Goal: Task Accomplishment & Management: Complete application form

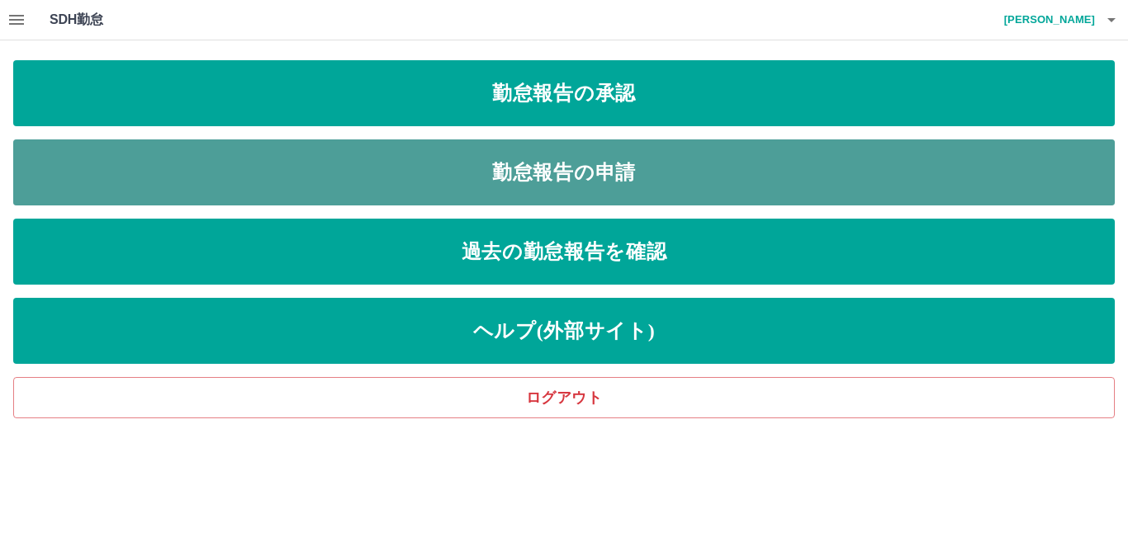
click at [493, 165] on link "勤怠報告の申請" at bounding box center [563, 173] width 1101 height 66
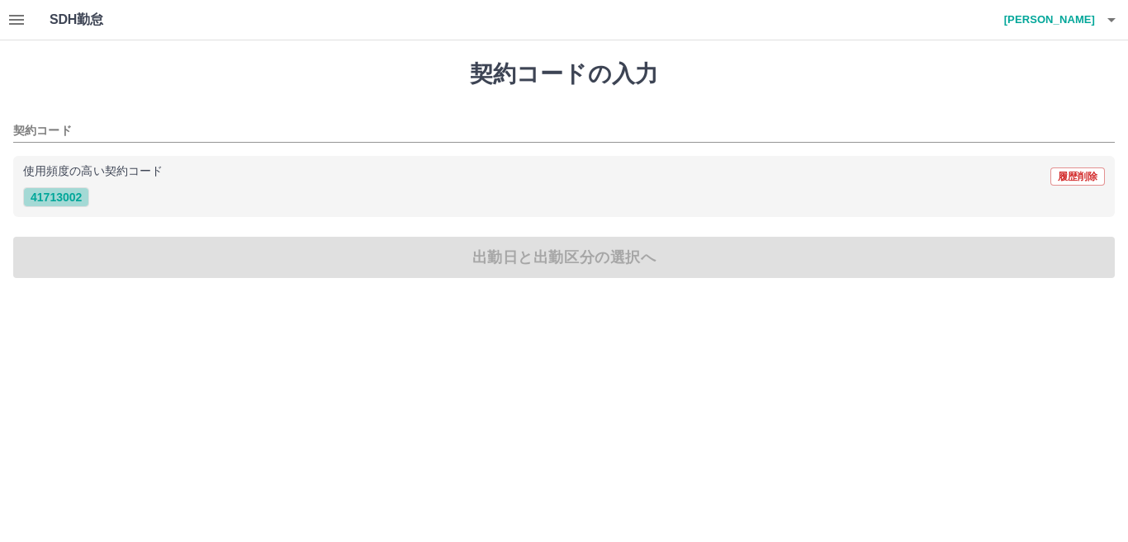
click at [73, 196] on button "41713002" at bounding box center [56, 197] width 66 height 20
type input "********"
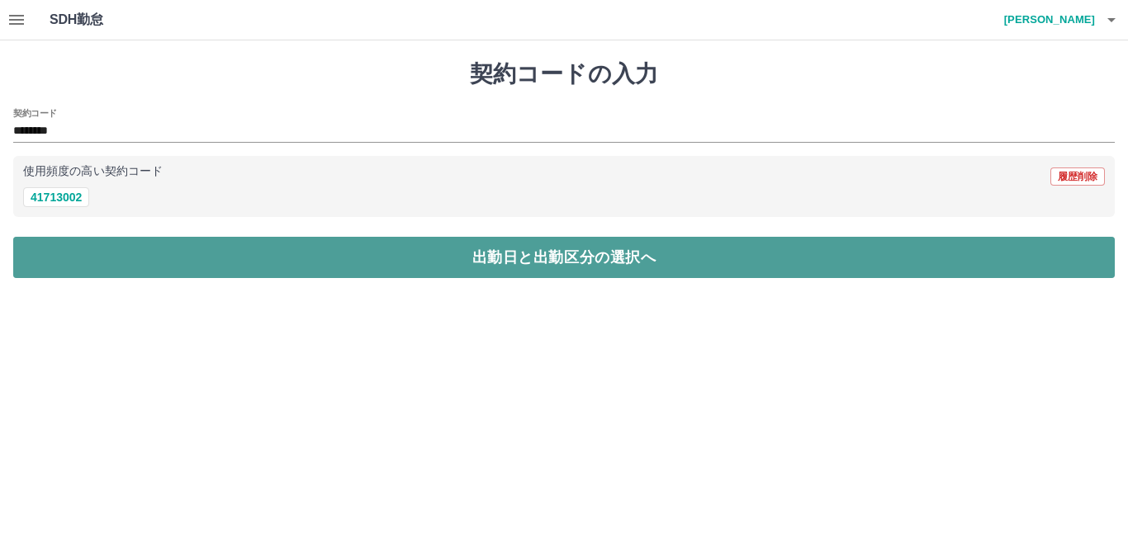
click at [132, 266] on button "出勤日と出勤区分の選択へ" at bounding box center [563, 257] width 1101 height 41
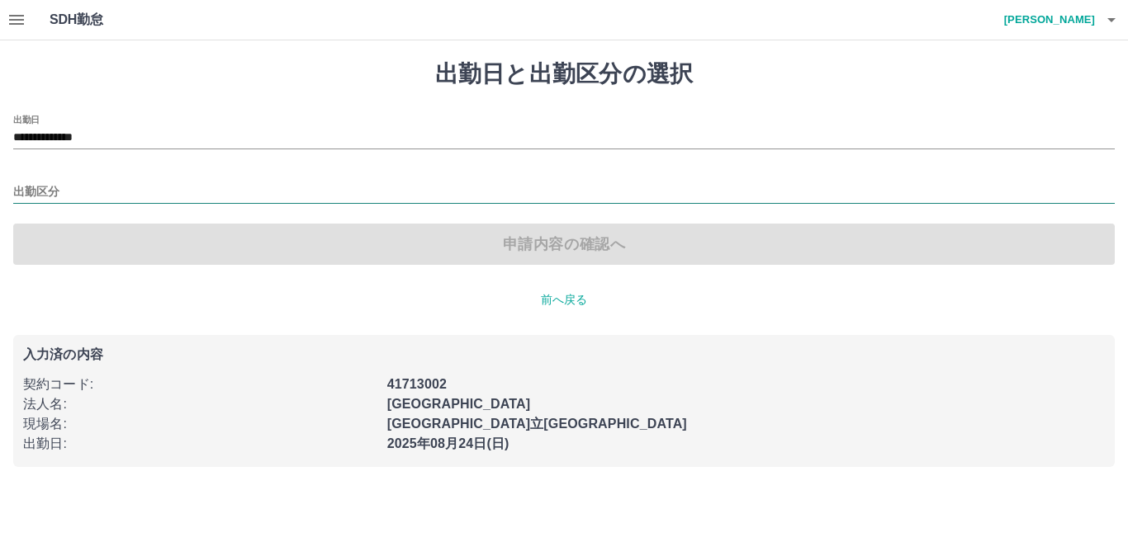
click at [69, 198] on input "出勤区分" at bounding box center [563, 192] width 1101 height 21
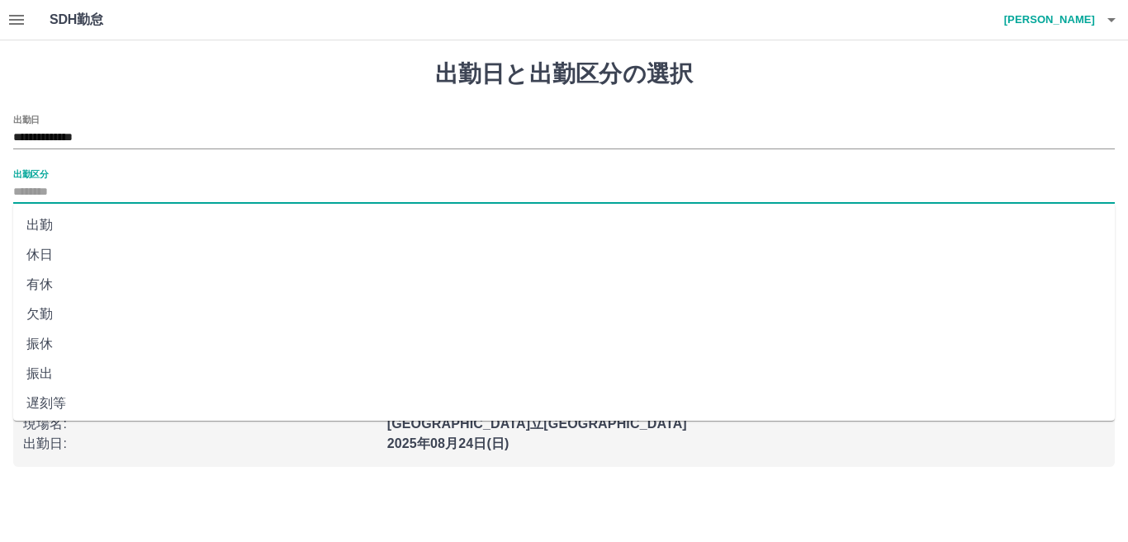
click at [82, 227] on li "出勤" at bounding box center [563, 226] width 1101 height 30
type input "**"
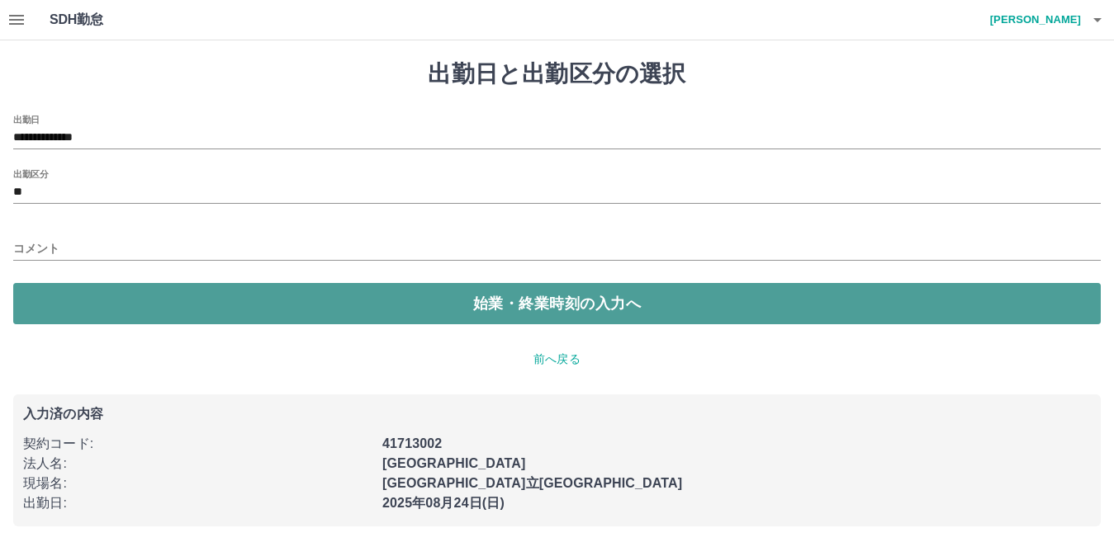
click at [136, 295] on button "始業・終業時刻の入力へ" at bounding box center [556, 303] width 1087 height 41
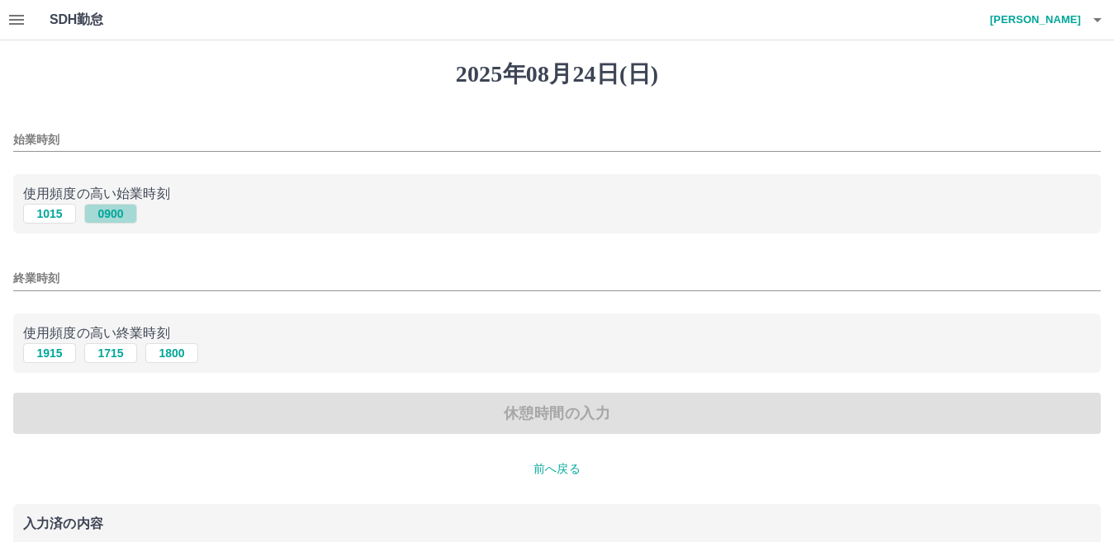
click at [97, 220] on button "0900" at bounding box center [110, 214] width 53 height 20
type input "****"
click at [109, 350] on button "1715" at bounding box center [110, 353] width 53 height 20
type input "****"
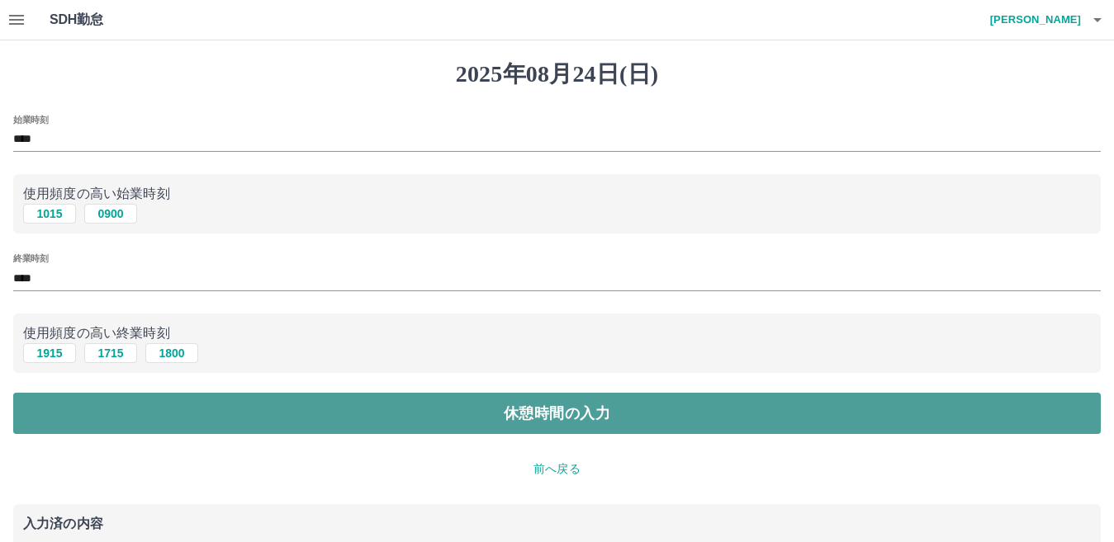
click at [143, 424] on button "休憩時間の入力" at bounding box center [556, 413] width 1087 height 41
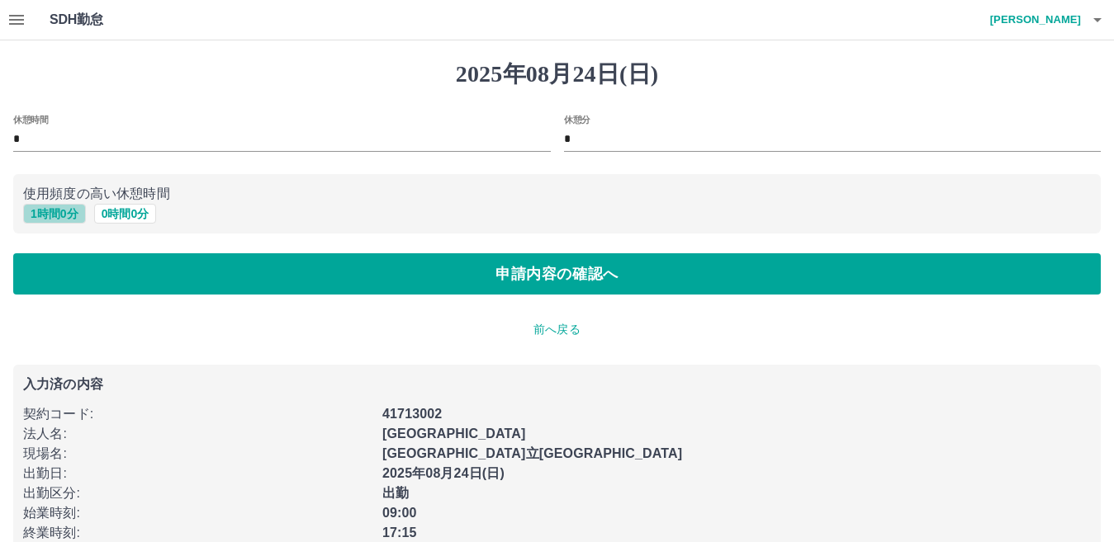
click at [40, 220] on button "1 時間 0 分" at bounding box center [54, 214] width 63 height 20
type input "*"
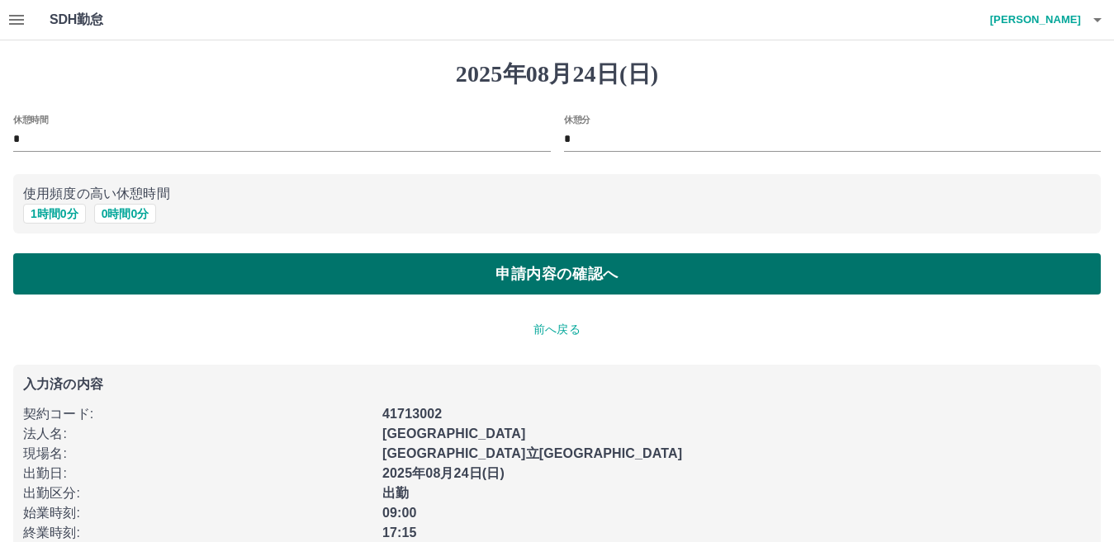
click at [52, 268] on button "申請内容の確認へ" at bounding box center [556, 273] width 1087 height 41
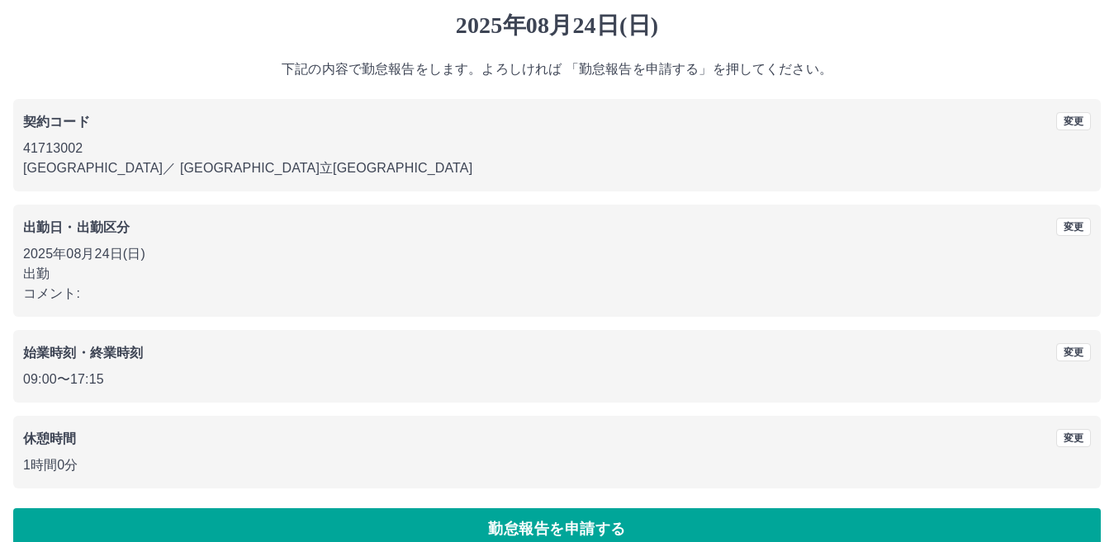
scroll to position [76, 0]
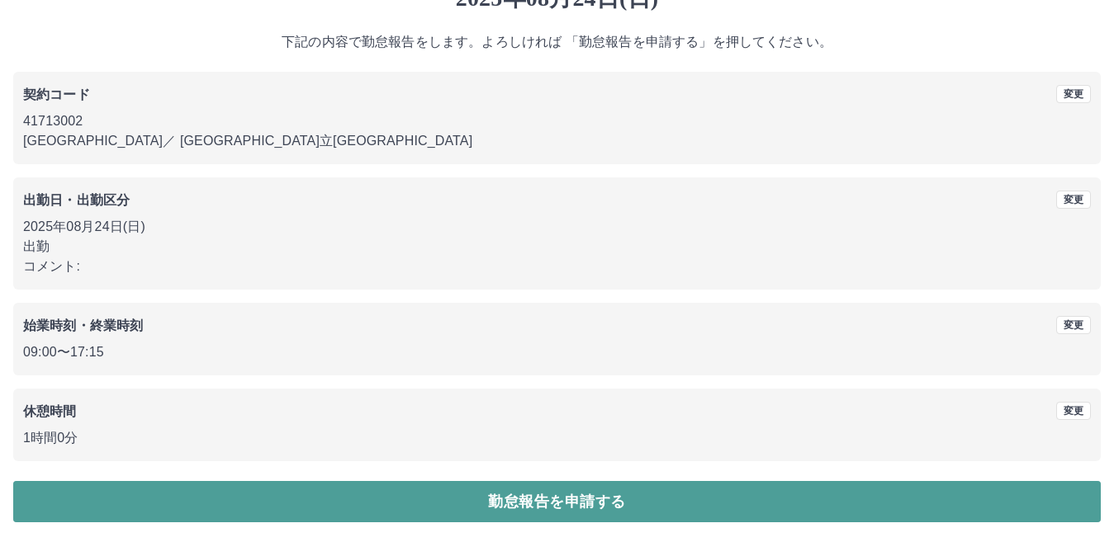
click at [339, 507] on button "勤怠報告を申請する" at bounding box center [556, 501] width 1087 height 41
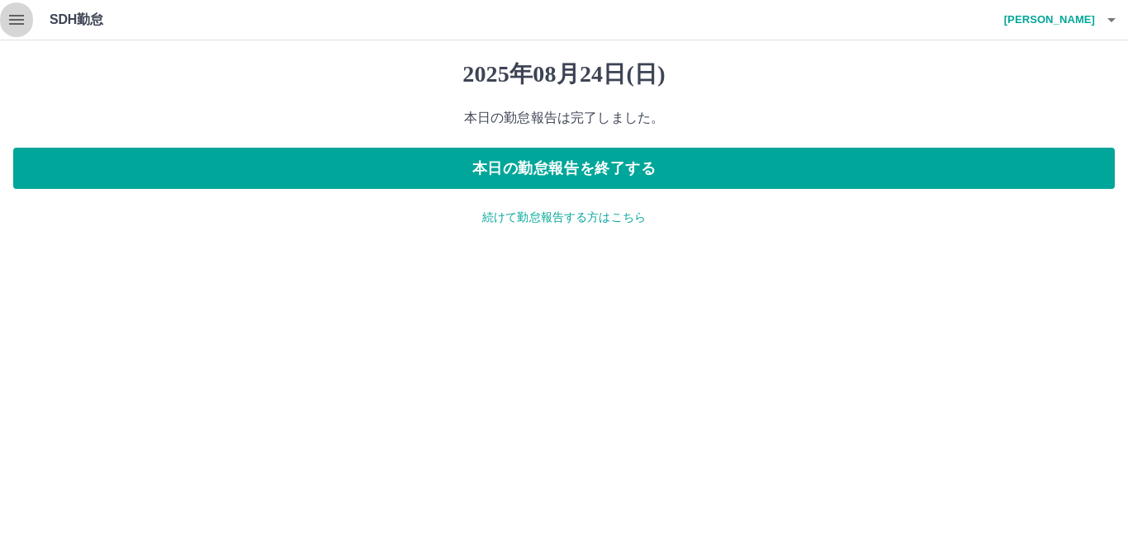
click at [14, 13] on icon "button" at bounding box center [17, 20] width 20 height 20
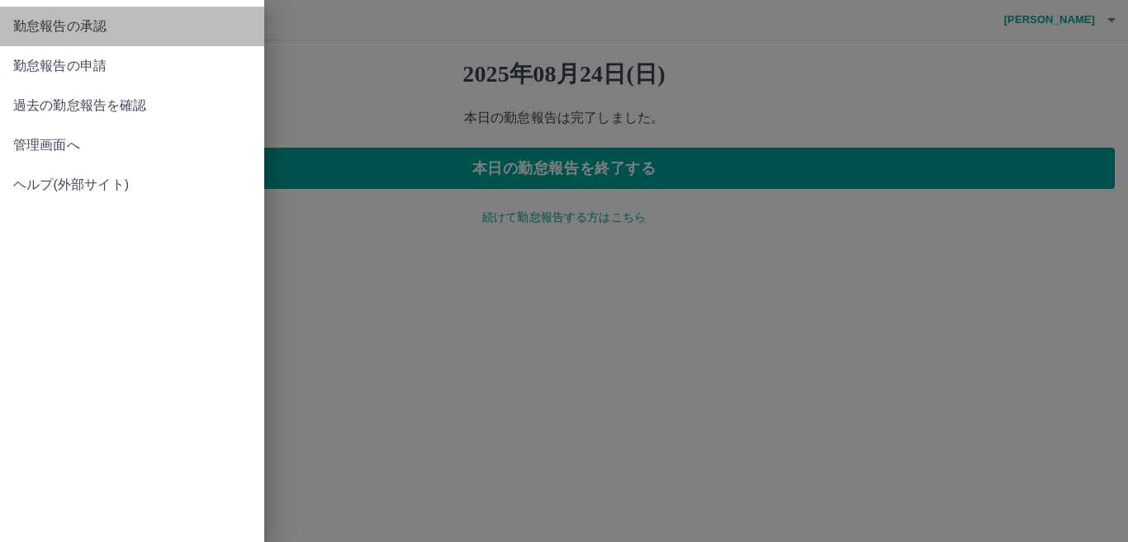
click at [50, 32] on span "勤怠報告の承認" at bounding box center [132, 27] width 238 height 20
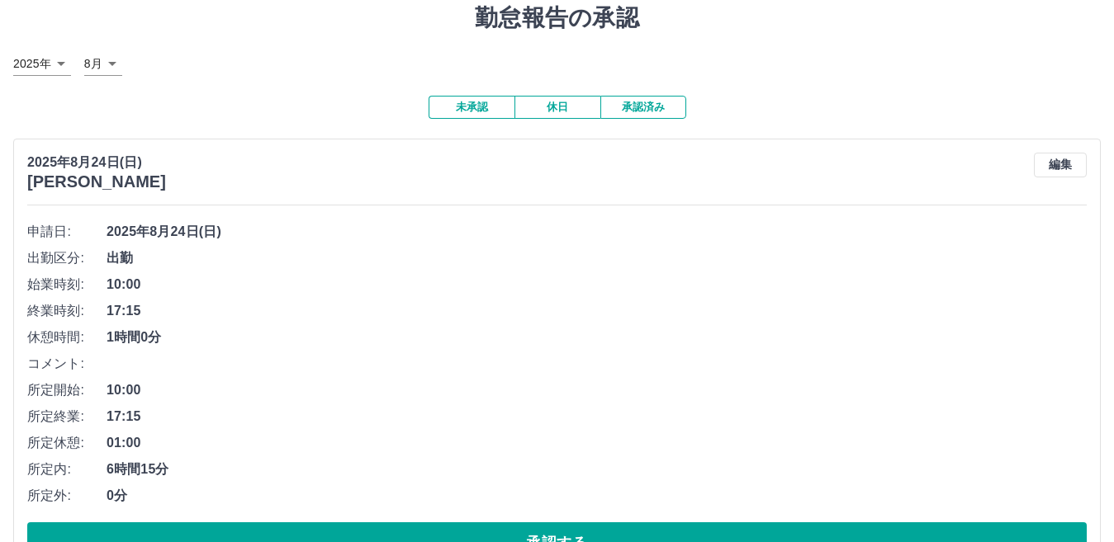
scroll to position [165, 0]
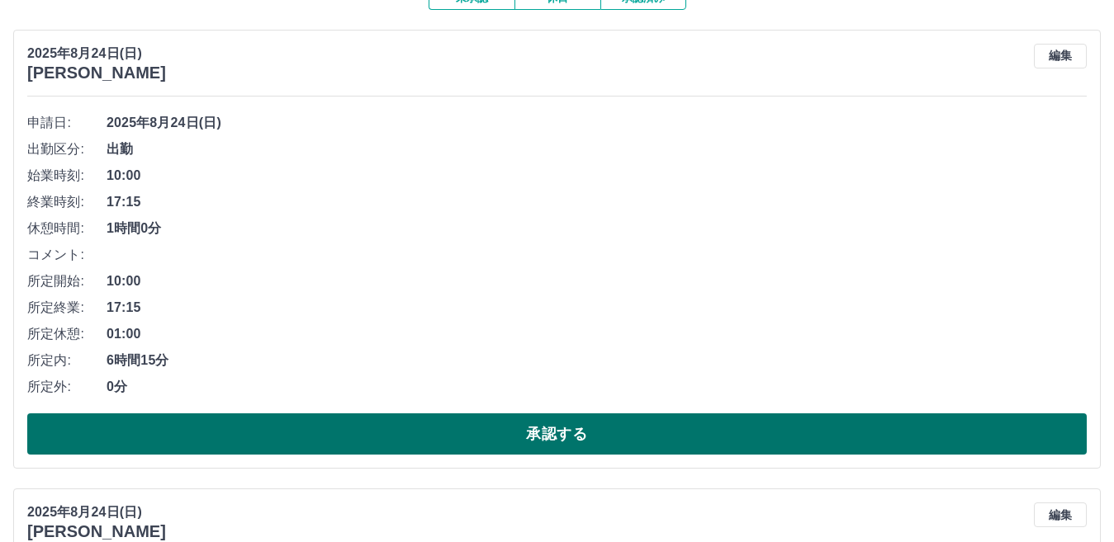
click at [201, 433] on button "承認する" at bounding box center [556, 434] width 1059 height 41
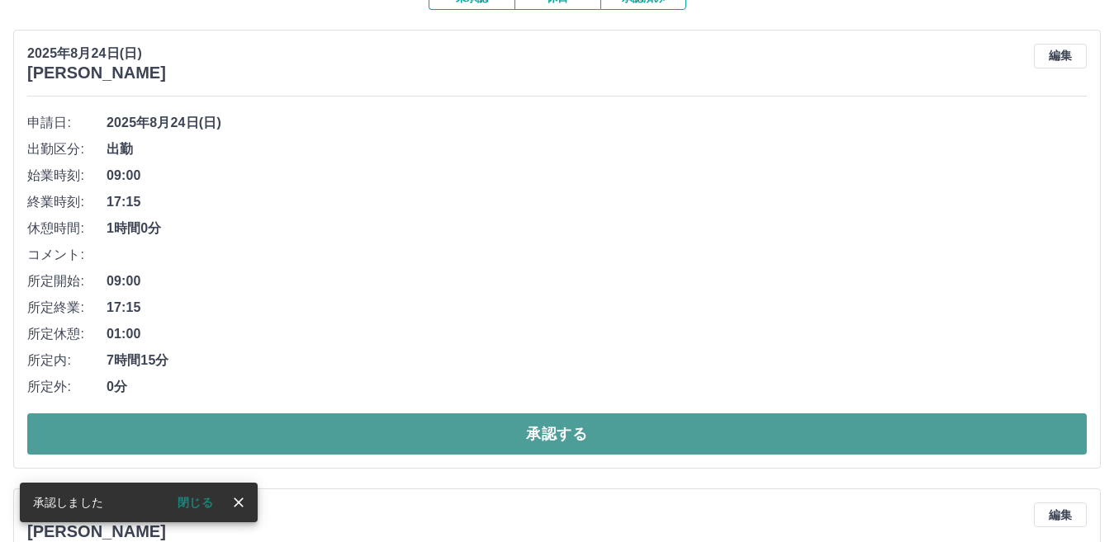
click at [212, 428] on button "承認する" at bounding box center [556, 434] width 1059 height 41
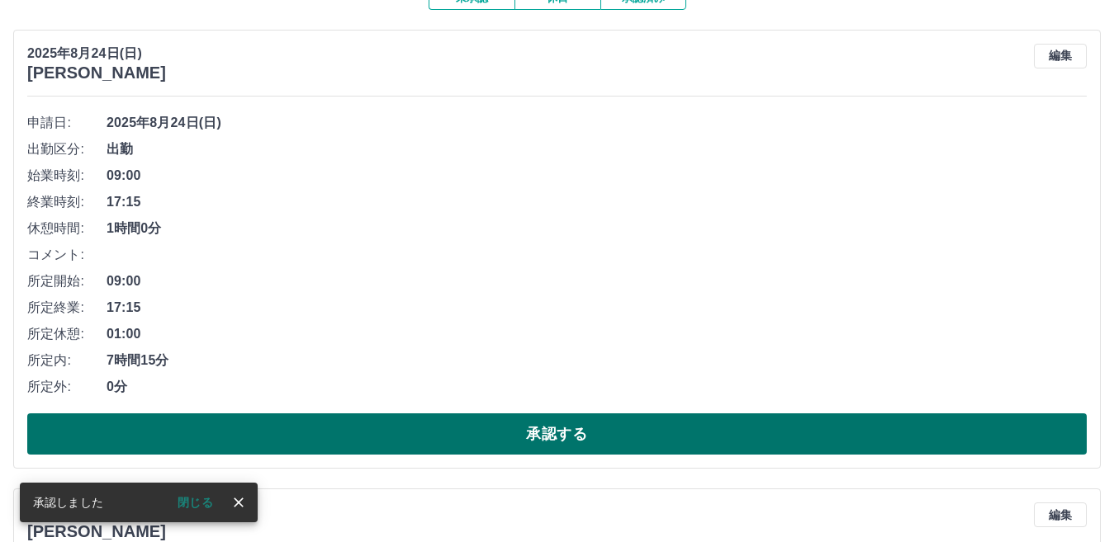
click at [256, 428] on button "承認する" at bounding box center [556, 434] width 1059 height 41
click at [285, 439] on button "承認する" at bounding box center [556, 434] width 1059 height 41
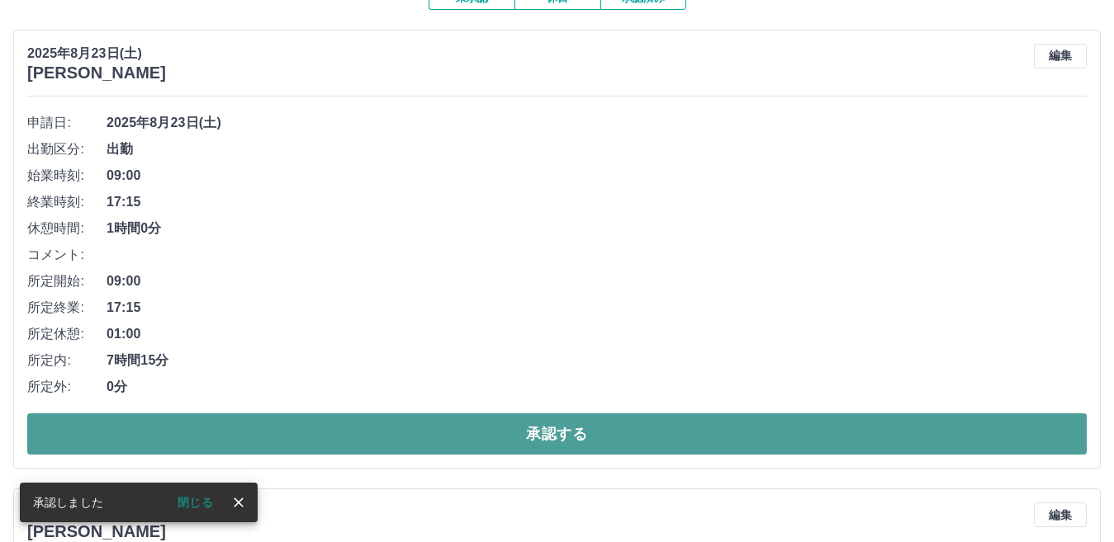
click at [285, 439] on button "承認する" at bounding box center [556, 434] width 1059 height 41
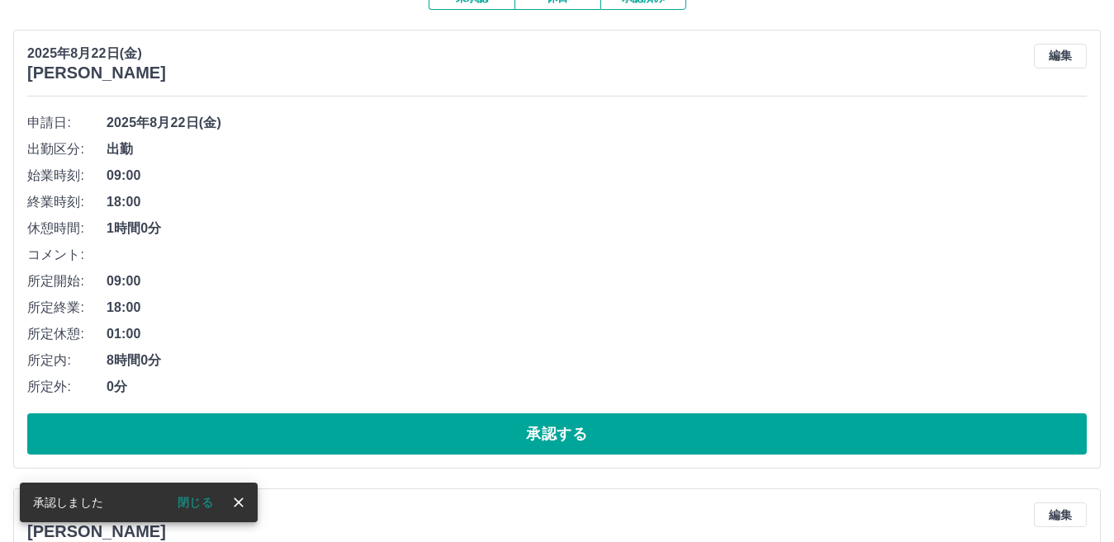
click at [285, 439] on button "承認する" at bounding box center [556, 434] width 1059 height 41
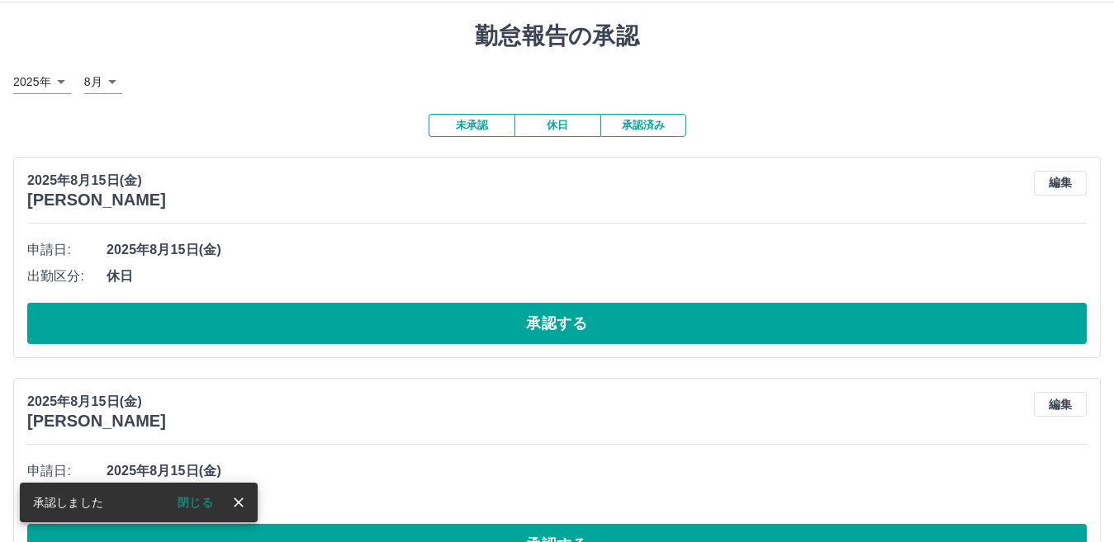
scroll to position [0, 0]
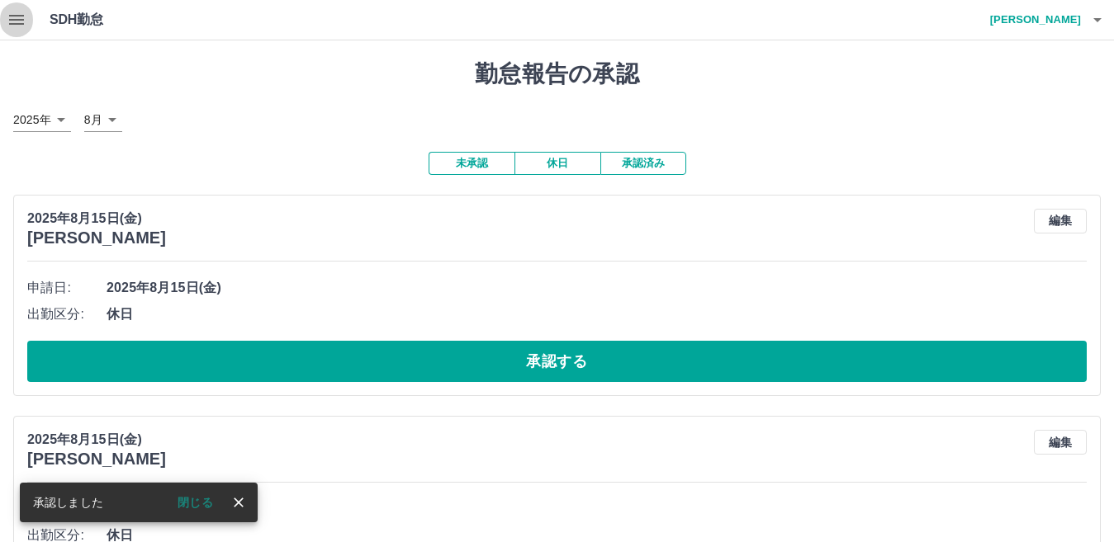
click at [12, 26] on icon "button" at bounding box center [17, 20] width 20 height 20
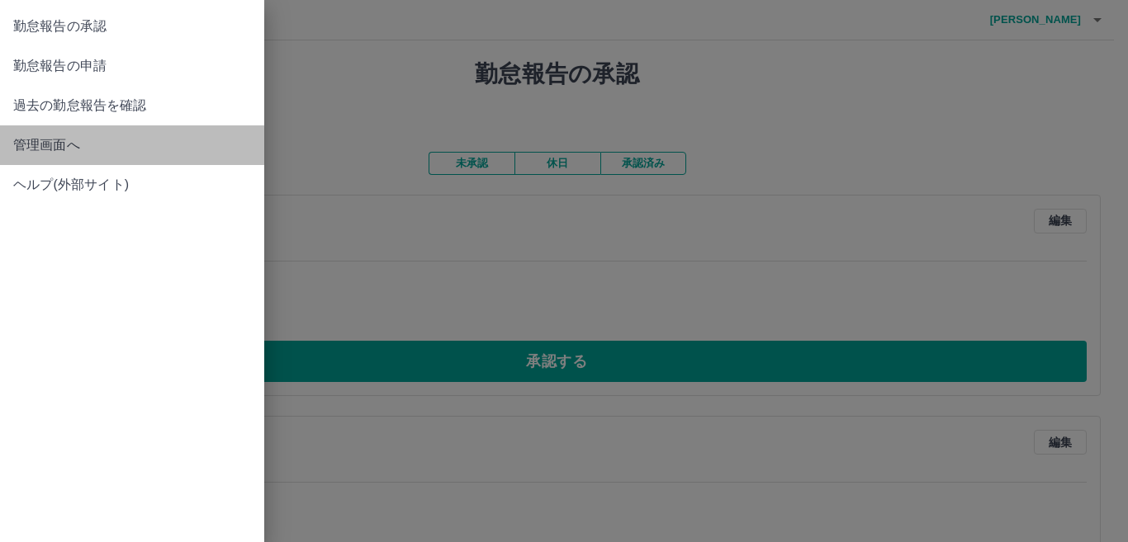
click at [59, 137] on span "管理画面へ" at bounding box center [132, 145] width 238 height 20
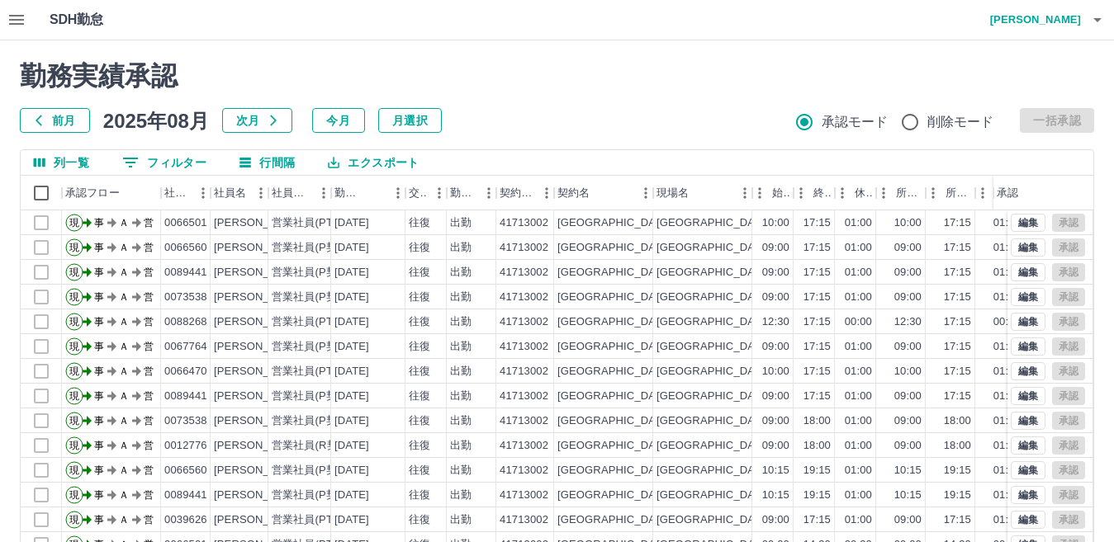
click at [8, 13] on icon "button" at bounding box center [17, 20] width 20 height 20
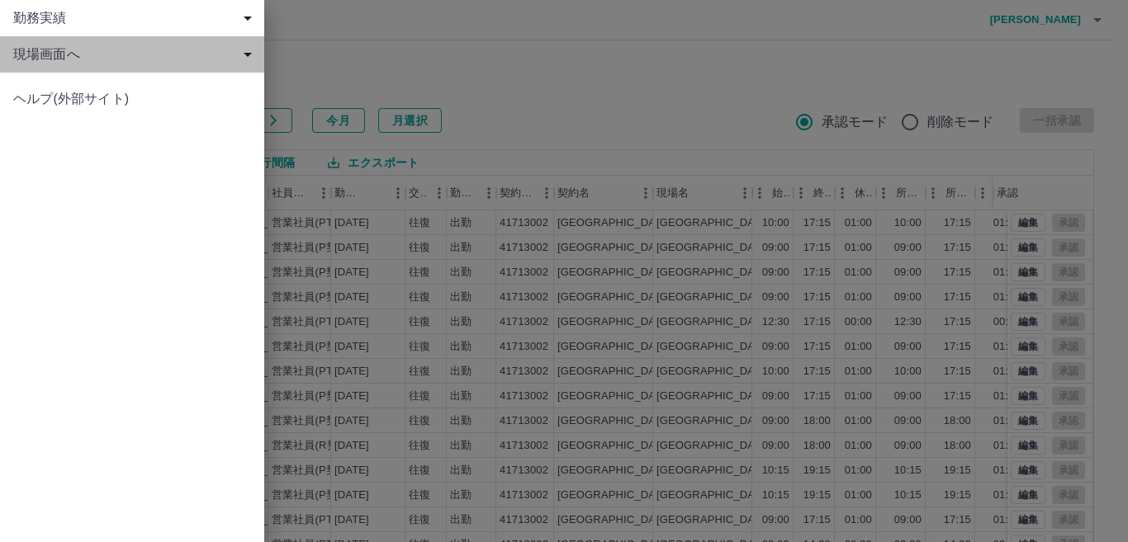
click at [74, 52] on span "現場画面へ" at bounding box center [135, 55] width 244 height 20
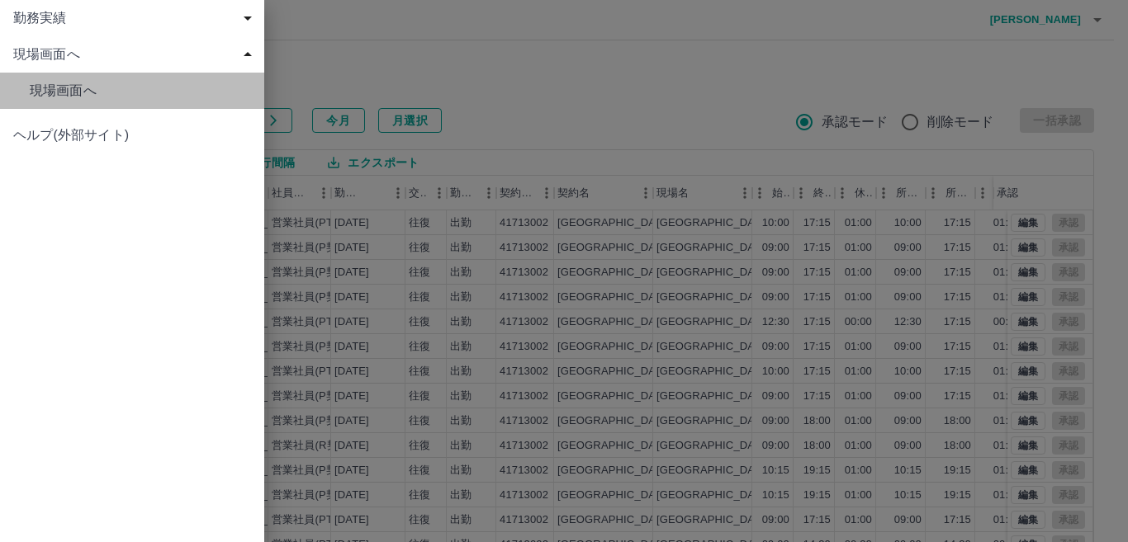
click at [110, 102] on link "現場画面へ" at bounding box center [132, 91] width 264 height 36
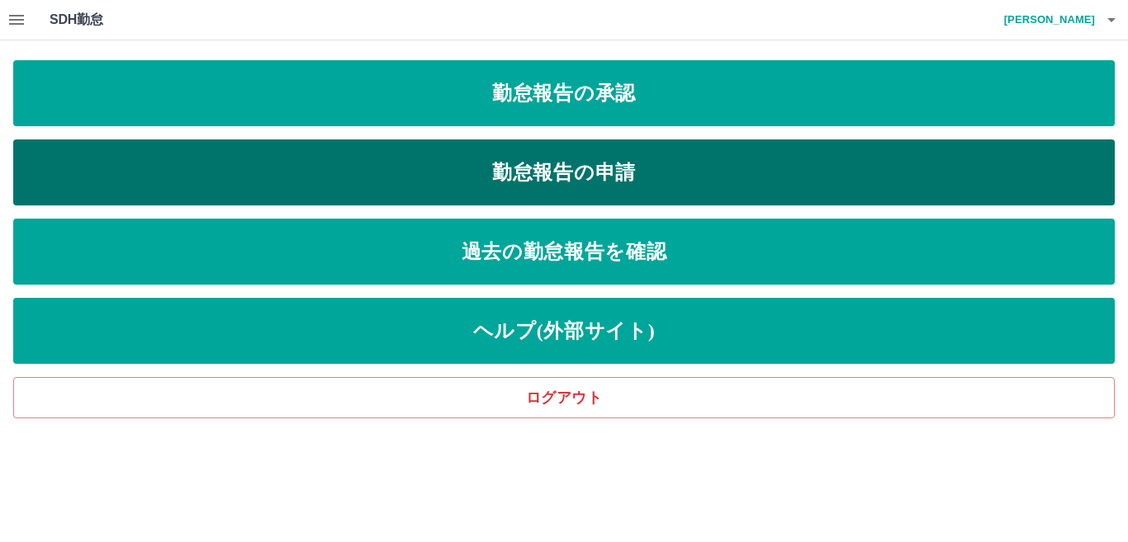
click at [301, 155] on link "勤怠報告の申請" at bounding box center [563, 173] width 1101 height 66
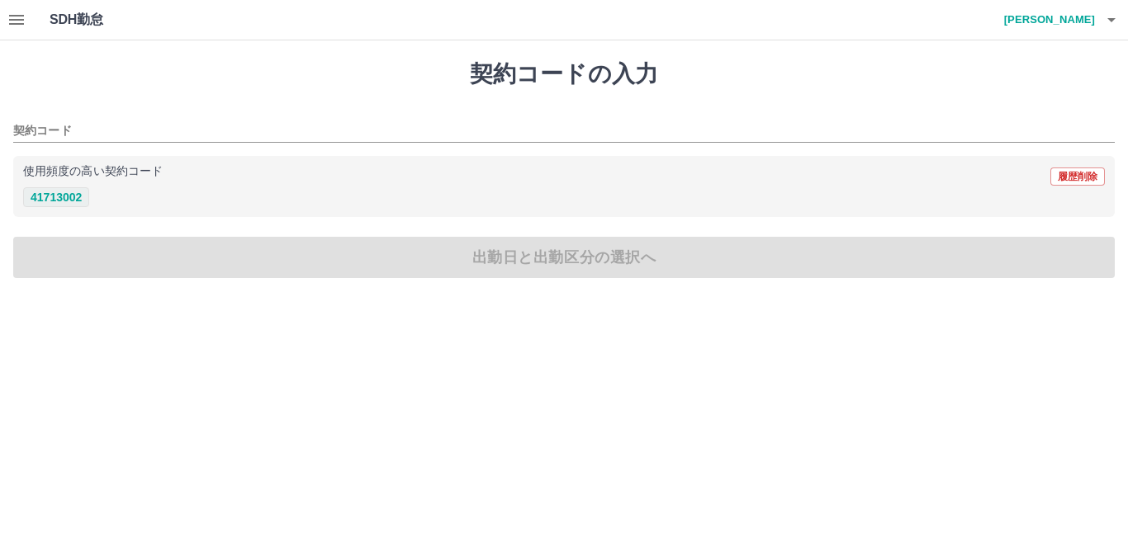
click at [46, 197] on button "41713002" at bounding box center [56, 197] width 66 height 20
type input "********"
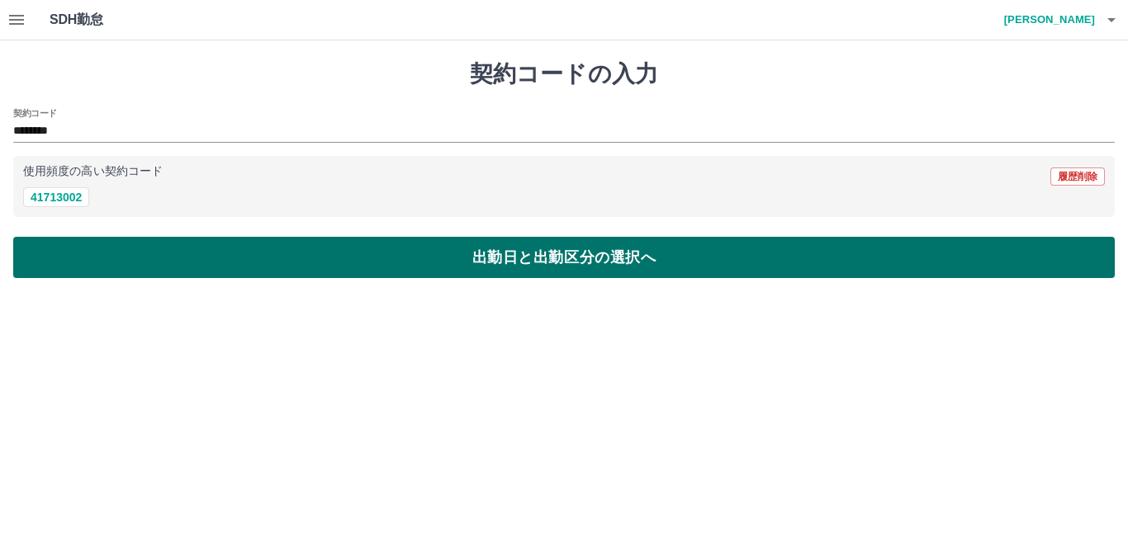
click at [126, 262] on button "出勤日と出勤区分の選択へ" at bounding box center [563, 257] width 1101 height 41
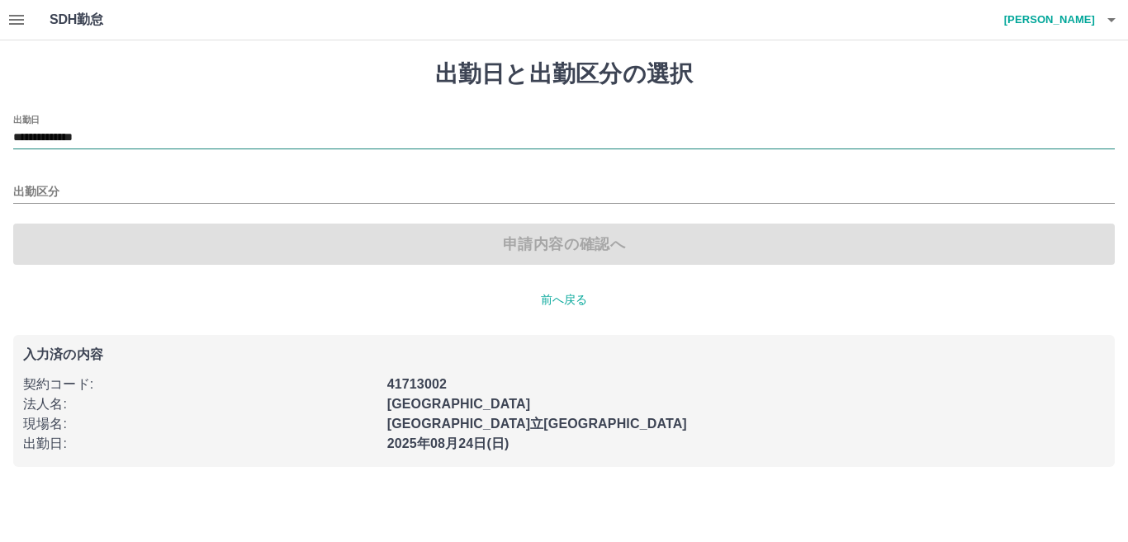
click at [74, 136] on input "**********" at bounding box center [563, 138] width 1101 height 21
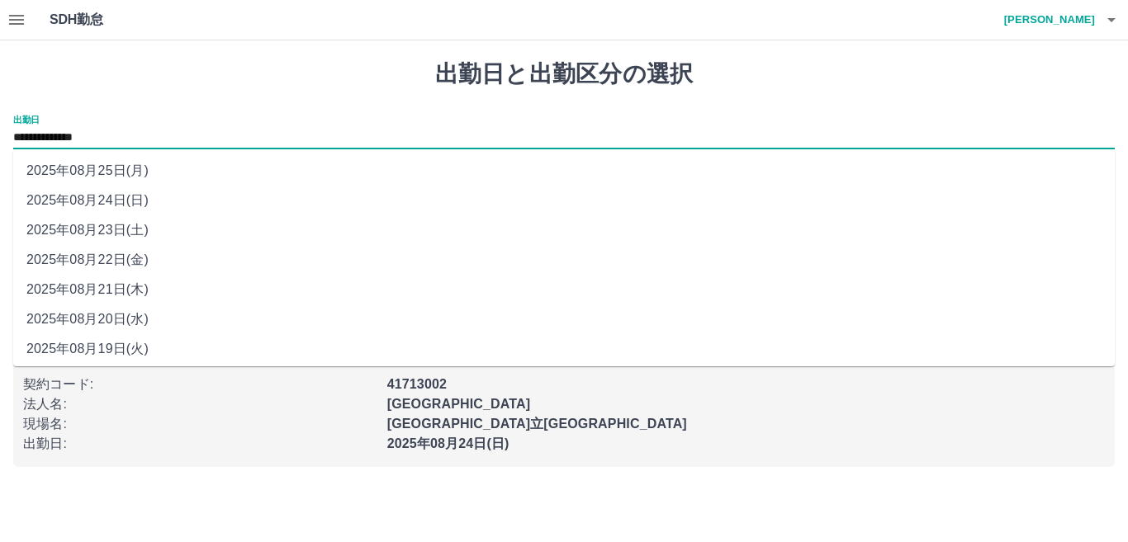
click at [144, 225] on li "2025年08月23日(土)" at bounding box center [563, 230] width 1101 height 30
type input "**********"
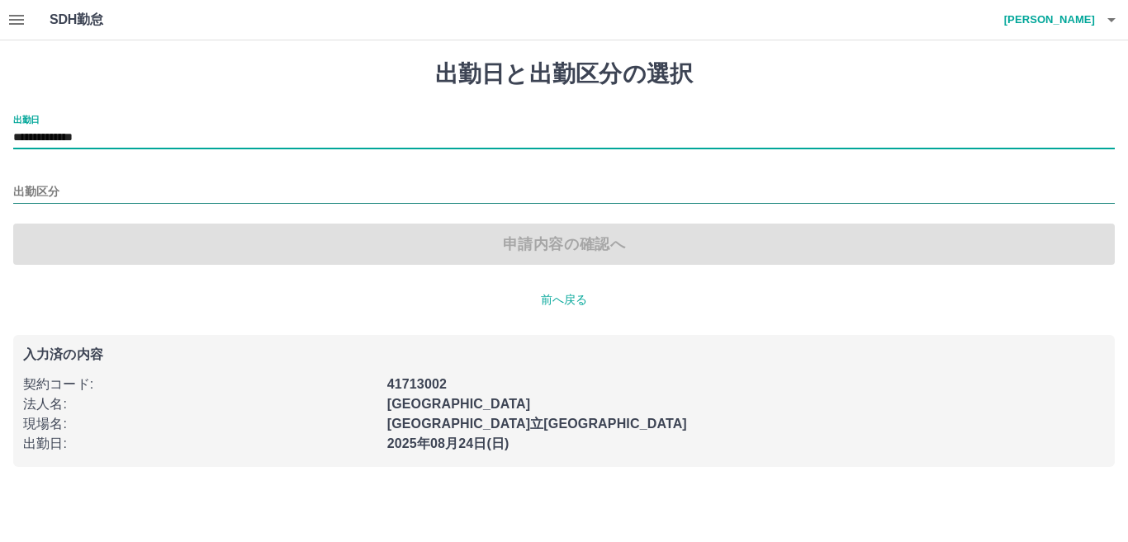
click at [91, 198] on input "出勤区分" at bounding box center [563, 192] width 1101 height 21
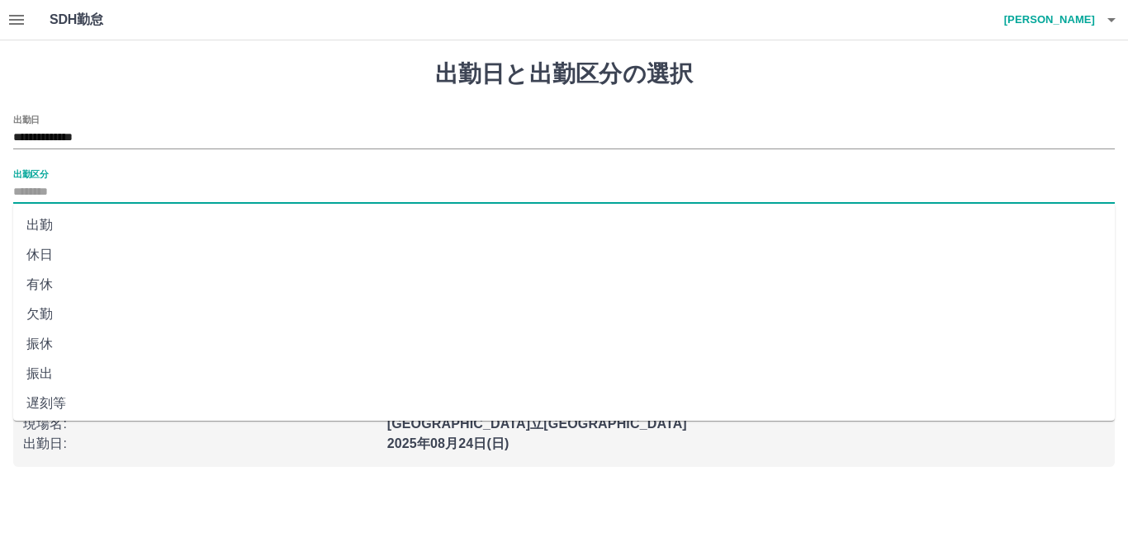
click at [100, 226] on li "出勤" at bounding box center [563, 226] width 1101 height 30
type input "**"
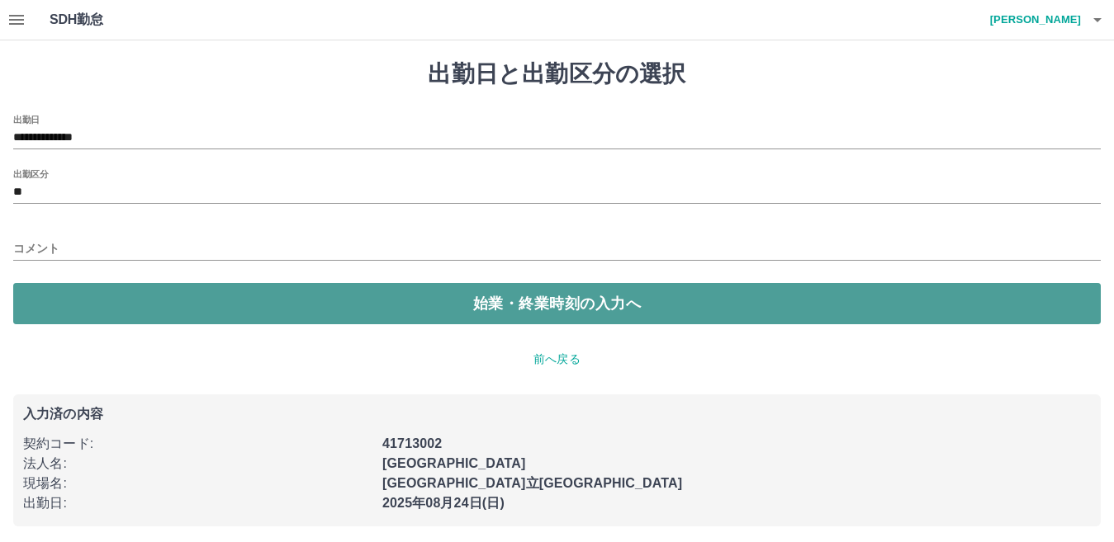
click at [135, 290] on button "始業・終業時刻の入力へ" at bounding box center [556, 303] width 1087 height 41
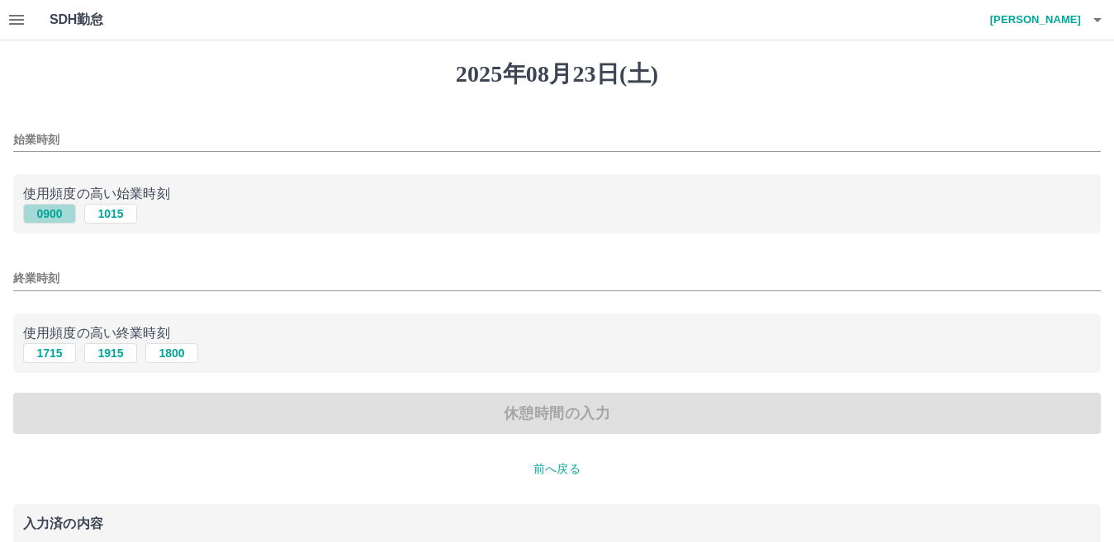
click at [67, 215] on button "0900" at bounding box center [49, 214] width 53 height 20
type input "****"
click at [52, 351] on button "1715" at bounding box center [49, 353] width 53 height 20
type input "****"
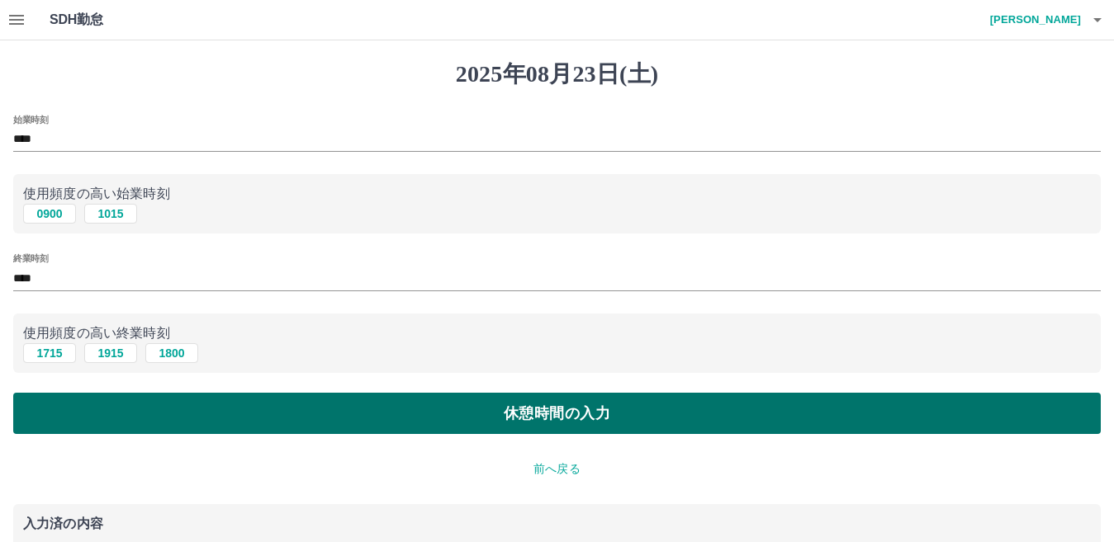
click at [130, 420] on button "休憩時間の入力" at bounding box center [556, 413] width 1087 height 41
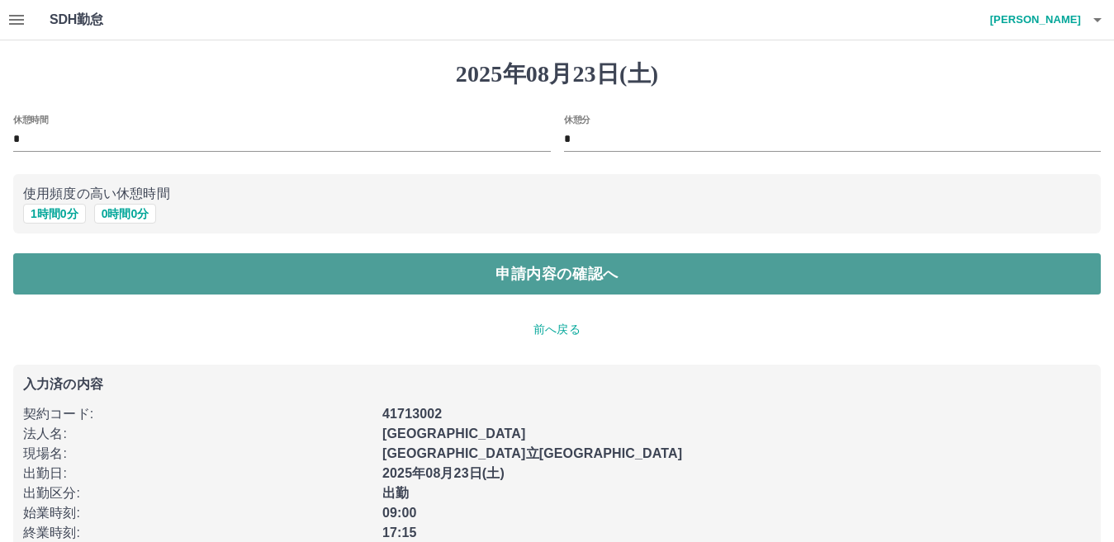
click at [102, 268] on button "申請内容の確認へ" at bounding box center [556, 273] width 1087 height 41
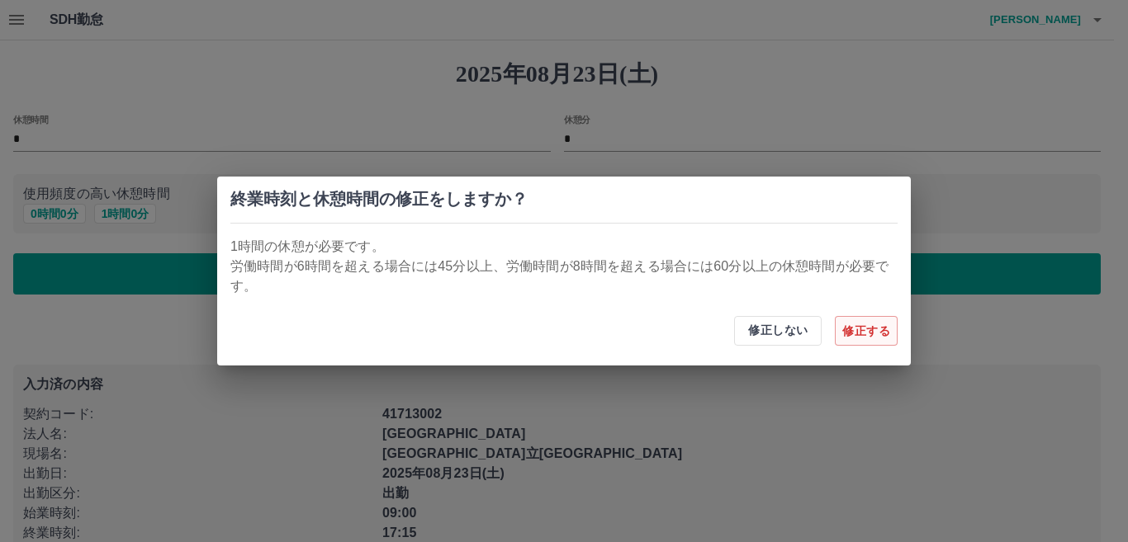
click at [869, 326] on button "修正する" at bounding box center [866, 331] width 63 height 30
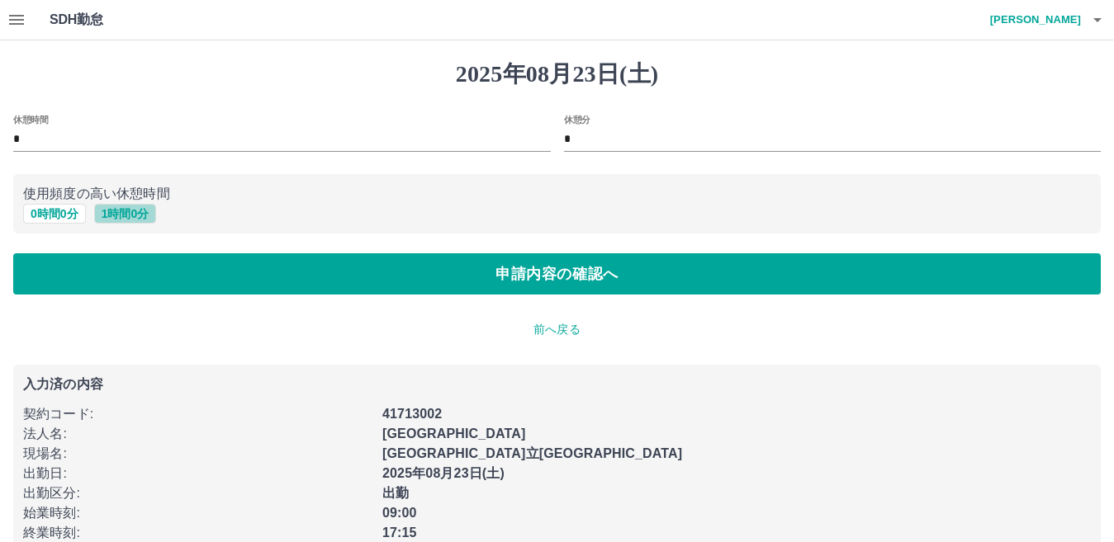
click at [105, 210] on button "1 時間 0 分" at bounding box center [125, 214] width 63 height 20
type input "*"
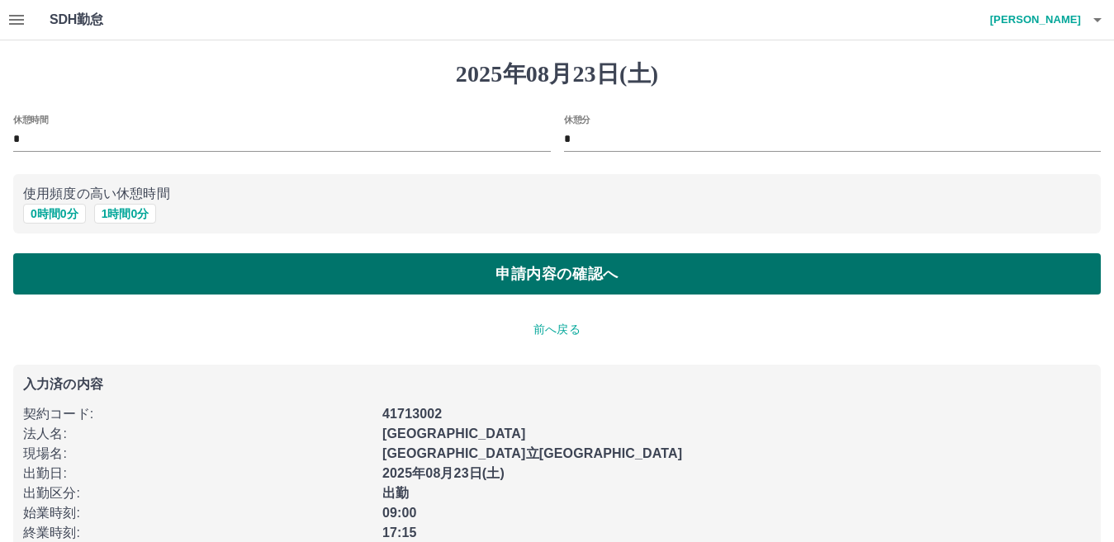
click at [151, 273] on button "申請内容の確認へ" at bounding box center [556, 273] width 1087 height 41
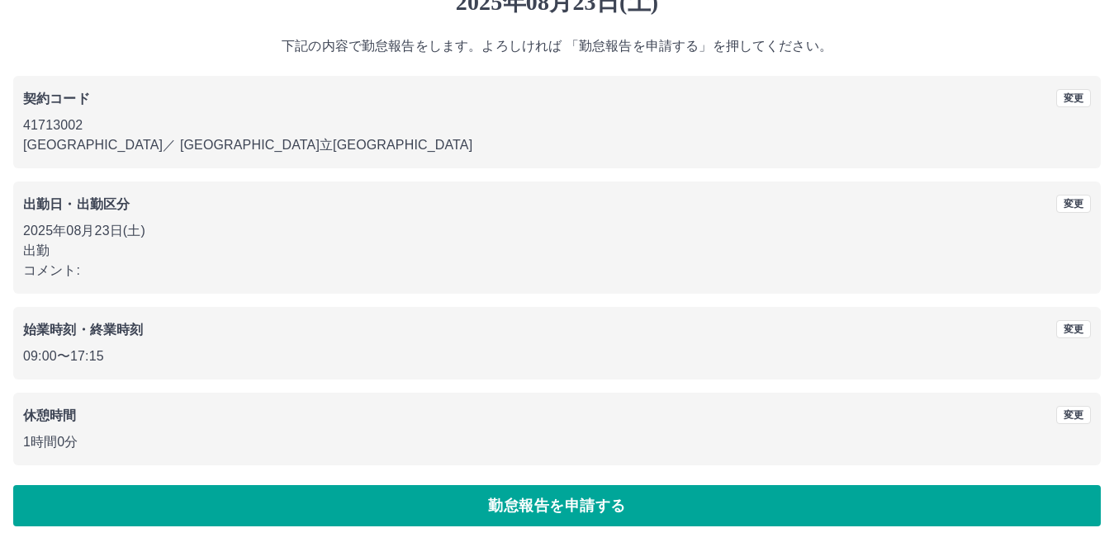
scroll to position [76, 0]
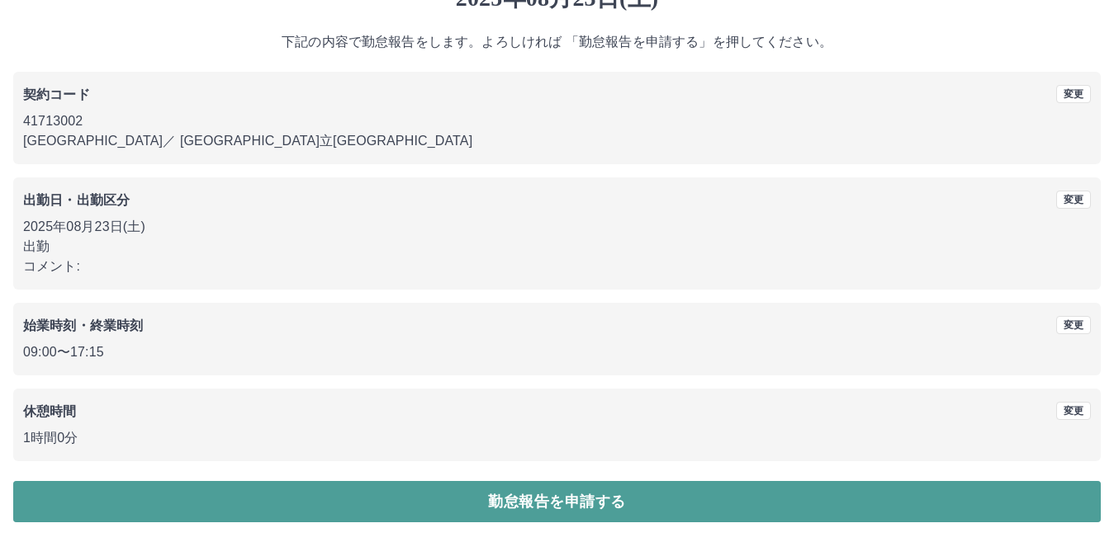
click at [427, 489] on button "勤怠報告を申請する" at bounding box center [556, 501] width 1087 height 41
